Goal: Task Accomplishment & Management: Use online tool/utility

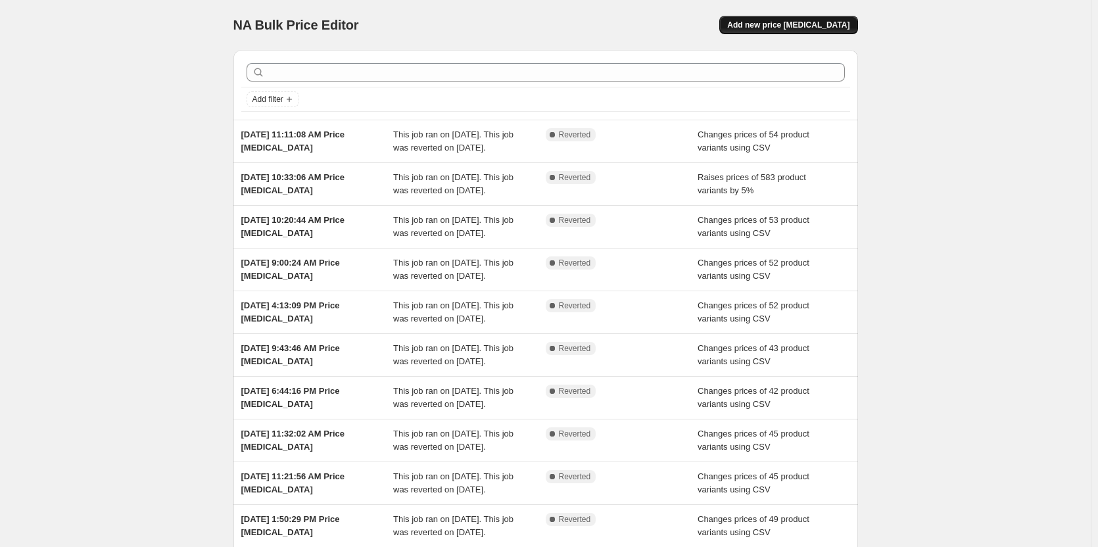
click at [782, 24] on span "Add new price [MEDICAL_DATA]" at bounding box center [788, 25] width 122 height 11
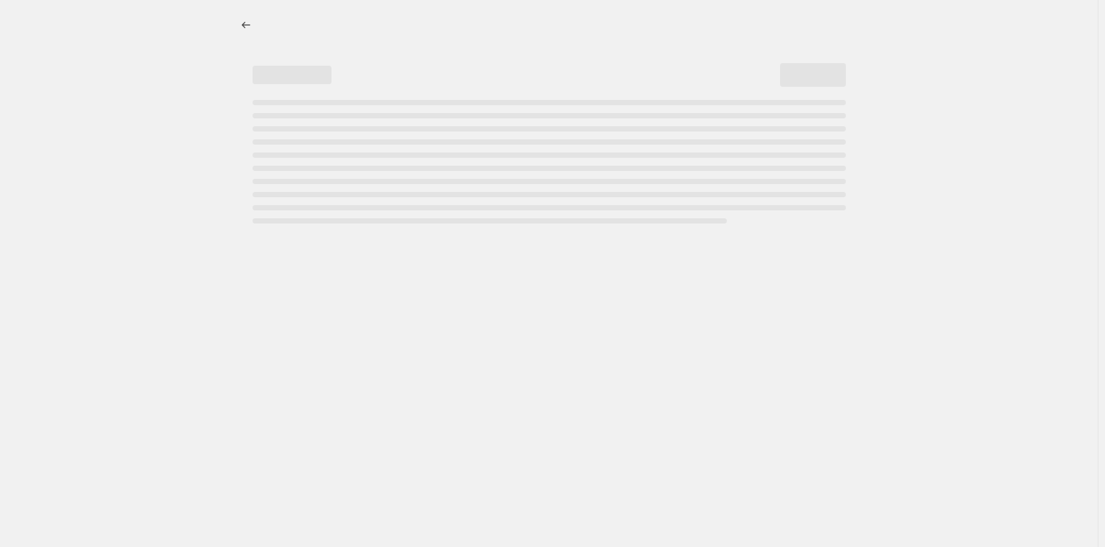
select select "percentage"
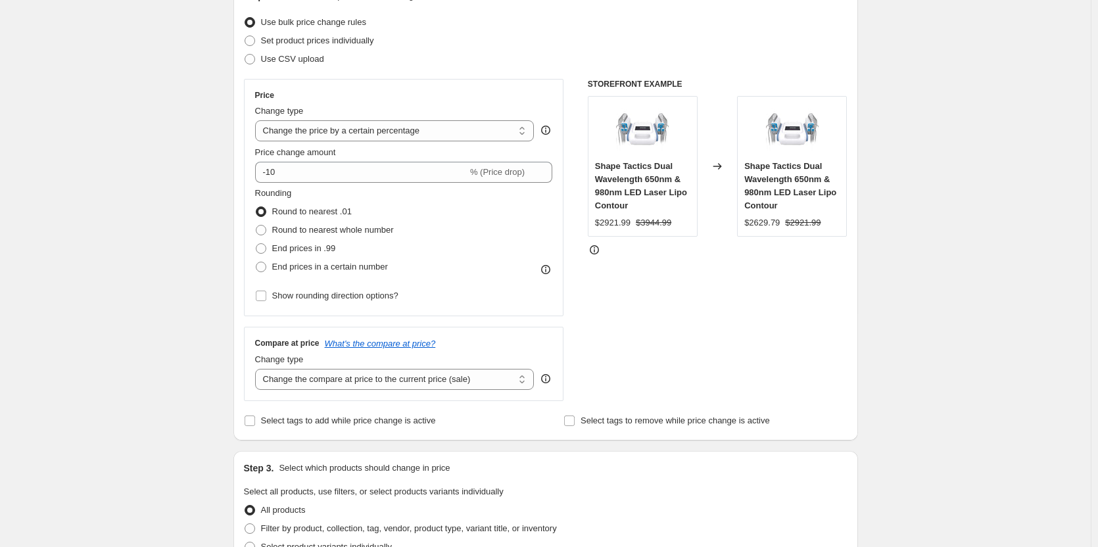
scroll to position [219, 0]
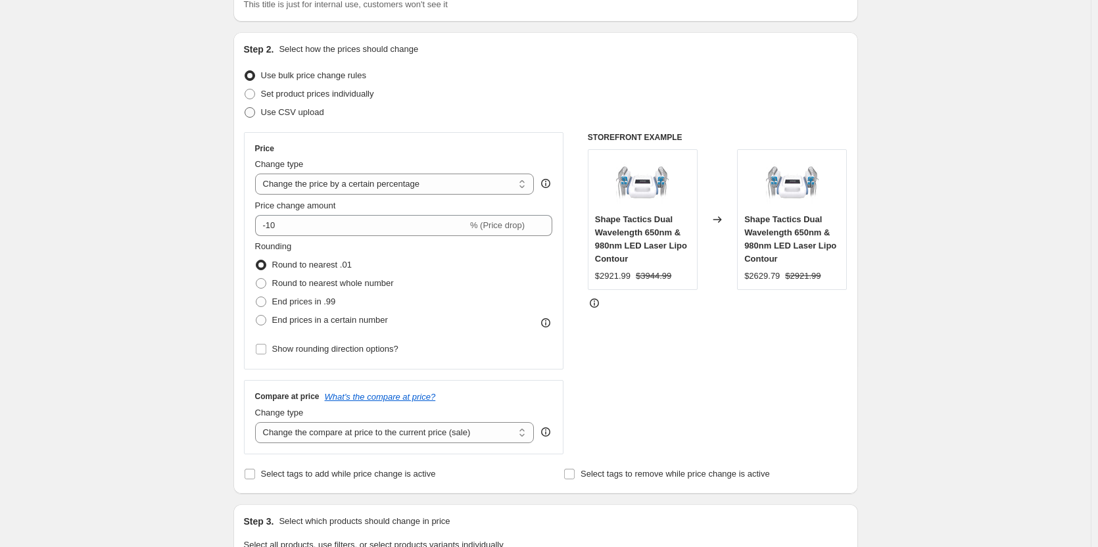
click at [292, 112] on span "Use CSV upload" at bounding box center [292, 112] width 63 height 10
click at [245, 108] on input "Use CSV upload" at bounding box center [245, 107] width 1 height 1
radio input "true"
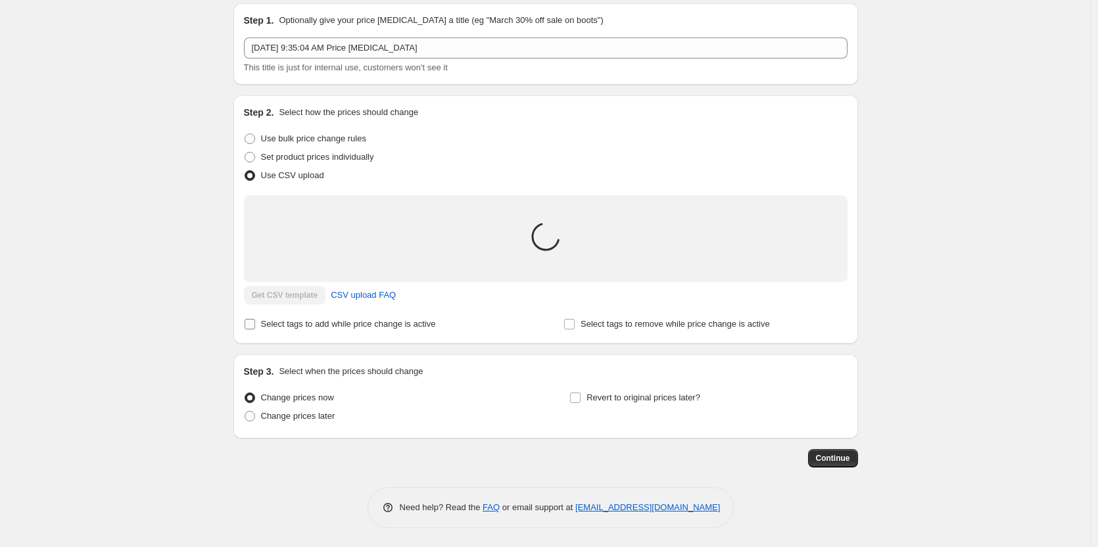
scroll to position [62, 0]
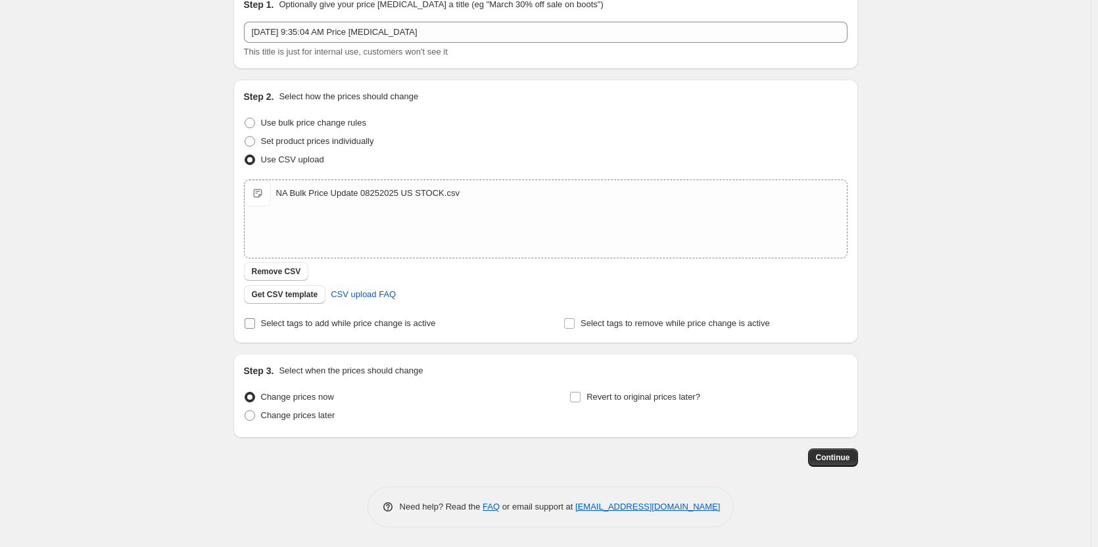
click at [251, 324] on input "Select tags to add while price change is active" at bounding box center [250, 323] width 11 height 11
checkbox input "true"
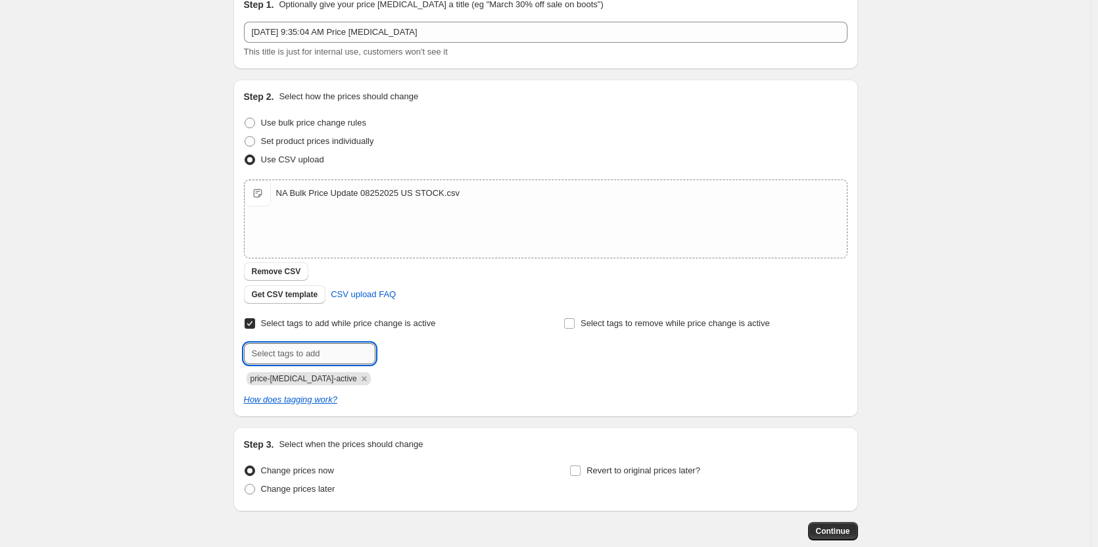
click at [314, 354] on input "text" at bounding box center [310, 353] width 132 height 21
type input "U.S. Warehouse"
click at [416, 349] on span "U.S. Warehou..." at bounding box center [433, 352] width 58 height 9
click at [358, 381] on icon "Remove price-change-job-active" at bounding box center [364, 379] width 12 height 12
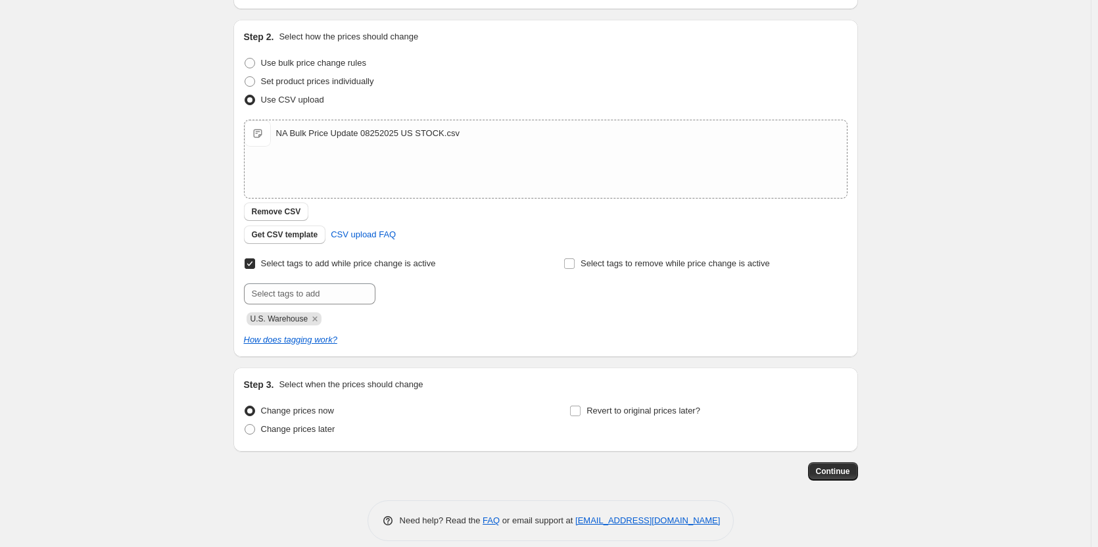
scroll to position [136, 0]
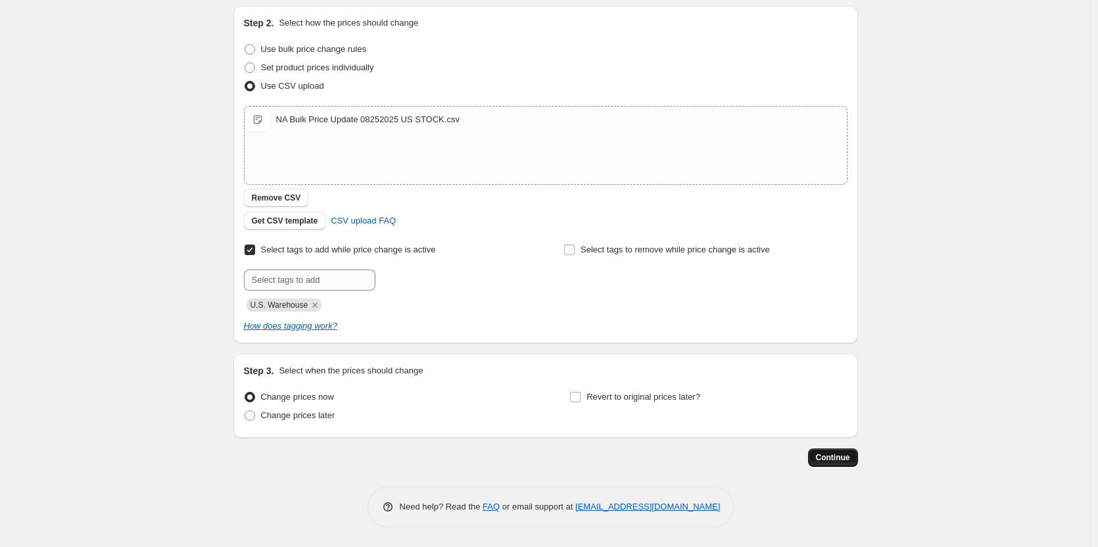
click at [846, 460] on span "Continue" at bounding box center [833, 457] width 34 height 11
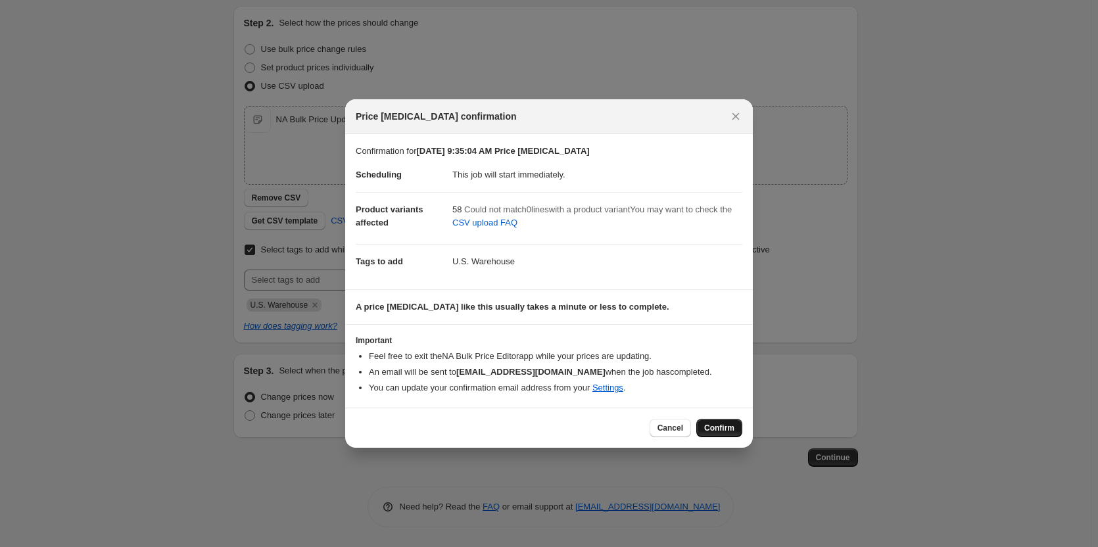
click at [720, 425] on span "Confirm" at bounding box center [719, 428] width 30 height 11
